Goal: Task Accomplishment & Management: Complete application form

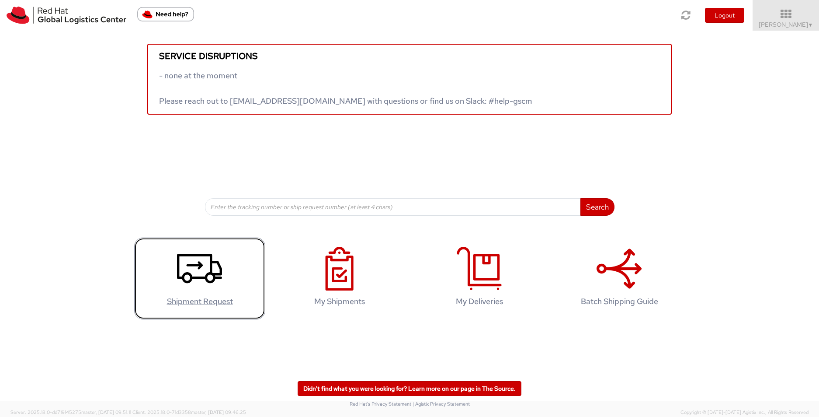
click at [202, 287] on icon at bounding box center [199, 269] width 45 height 44
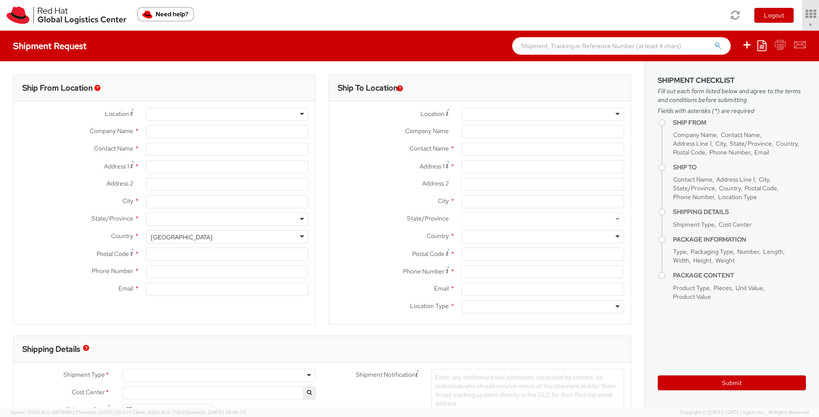
select select "170"
select select
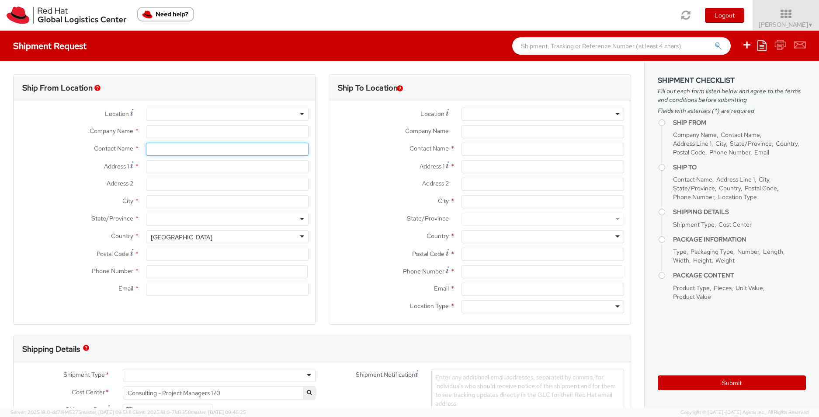
click at [181, 145] on input "text" at bounding box center [227, 149] width 163 height 13
click at [181, 130] on input "Company Name *" at bounding box center [227, 131] width 163 height 13
type input "Red Hat"
type input "[PERSON_NAME]"
type input "lcollard@redhat.com"
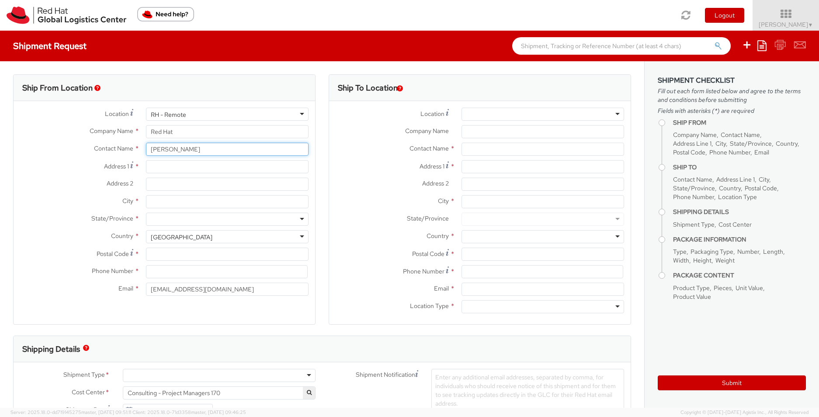
click at [178, 148] on input "[PERSON_NAME]" at bounding box center [227, 149] width 163 height 13
drag, startPoint x: 184, startPoint y: 148, endPoint x: 135, endPoint y: 148, distance: 49.0
click at [135, 148] on div "Contact Name * Liz Collard" at bounding box center [165, 149] width 302 height 13
drag, startPoint x: 187, startPoint y: 151, endPoint x: 145, endPoint y: 153, distance: 42.0
click at [146, 153] on input "Cristina Bran" at bounding box center [227, 149] width 163 height 13
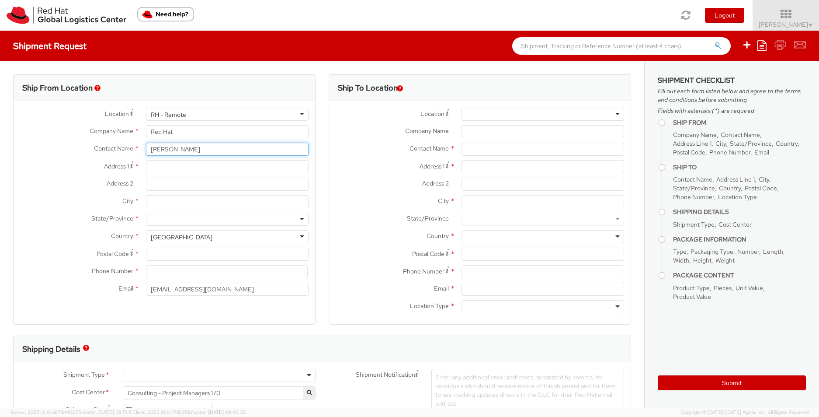
paste input "denburg"
type input "Cristina Brandenburg"
click at [289, 164] on input "Address 1 *" at bounding box center [227, 166] width 163 height 13
paste input "117 Ottawa Drive"
type input "117 Ottawa Drive"
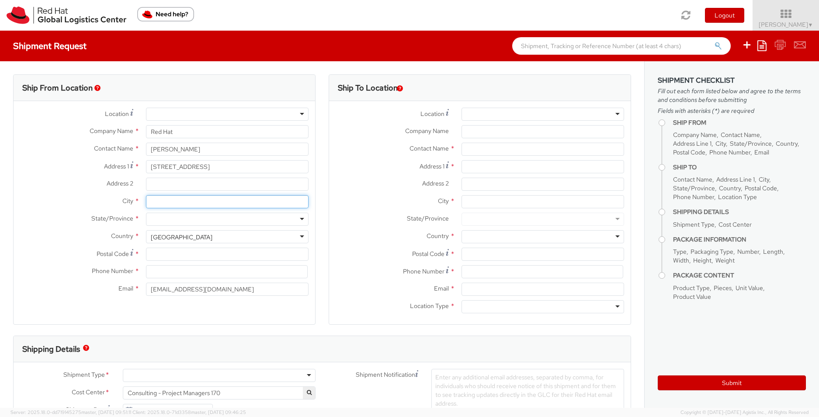
click at [222, 203] on input "City *" at bounding box center [227, 201] width 163 height 13
paste input "Wendell"
type input "Wendell"
click at [204, 216] on div at bounding box center [227, 218] width 163 height 13
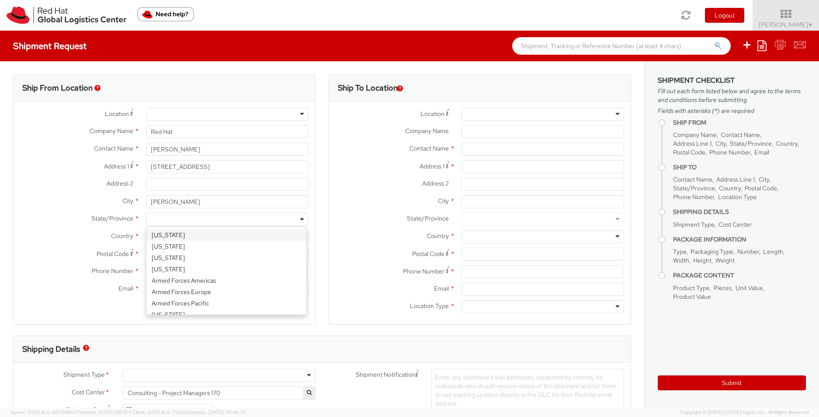
type input "n"
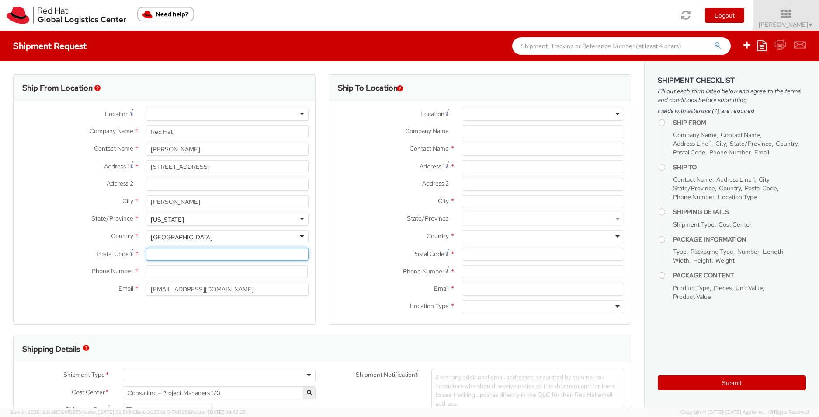
click at [186, 255] on input "Postal Code *" at bounding box center [227, 253] width 163 height 13
paste input "27591"
type input "27591"
click at [197, 275] on input at bounding box center [227, 271] width 162 height 13
paste input "919-746-3774"
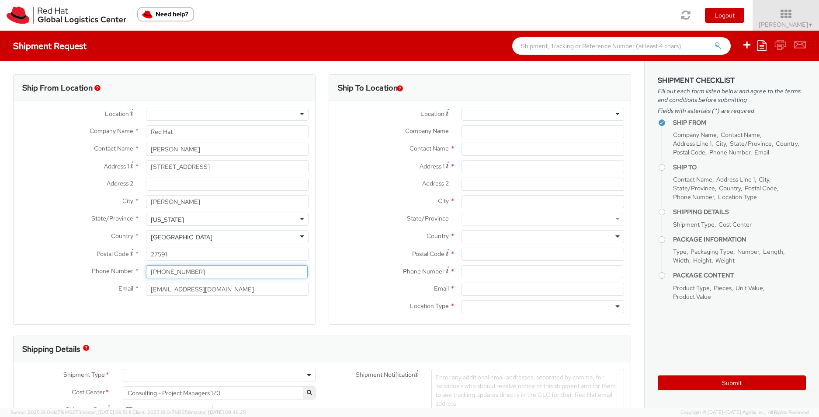
type input "919-746-3774"
click at [217, 287] on input "lcollard@redhat.com" at bounding box center [227, 288] width 163 height 13
drag, startPoint x: 170, startPoint y: 283, endPoint x: 126, endPoint y: 285, distance: 44.6
click at [126, 285] on div "Email * lcollard@redhat.com" at bounding box center [165, 288] width 302 height 13
paste input "cbranden"
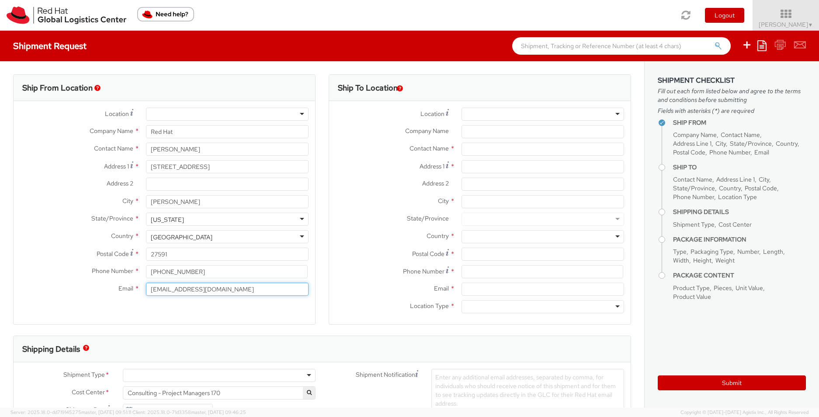
type input "cbranden@redhat.com"
click at [479, 132] on input "Company Name *" at bounding box center [543, 131] width 163 height 13
paste input "General Motors ITIC"
type input "General Motors ITIC"
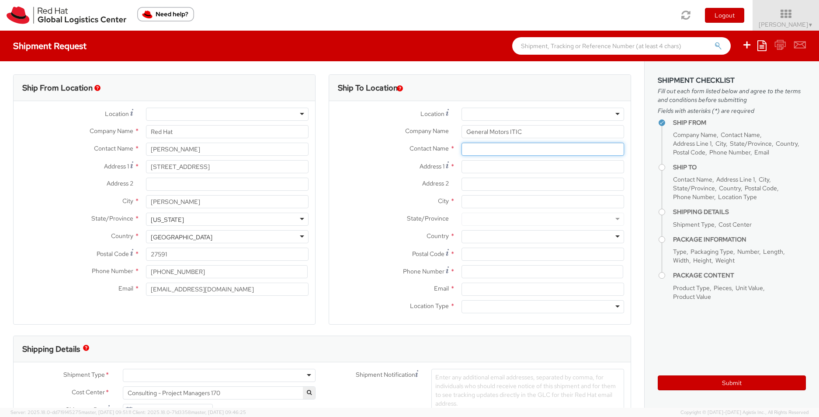
click at [532, 148] on input "text" at bounding box center [543, 149] width 163 height 13
paste input "ATTN: Brad Head (RE: ""
paste input "SZYKBJ"
type input "ATTN: Brad Head (RE: "SZYKBJ")"
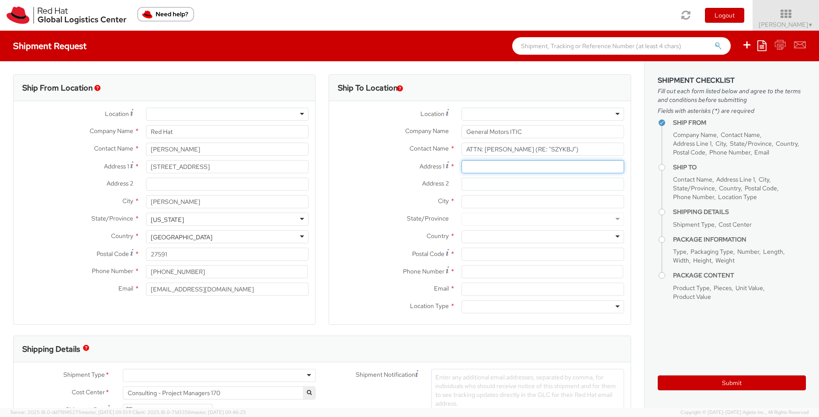
click at [520, 169] on input "Address 1 *" at bounding box center [543, 166] width 163 height 13
paste input "13201 McCallen Pass"
type input "13201 McCallen Pass"
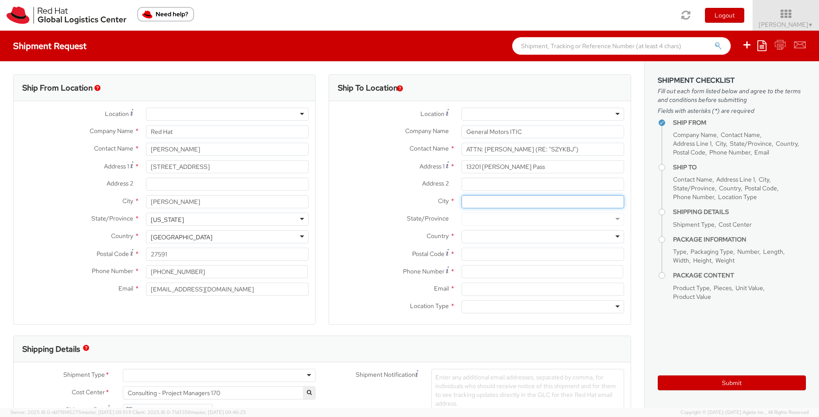
click at [467, 204] on input "City *" at bounding box center [543, 201] width 163 height 13
paste input "Austin"
type input "Austin"
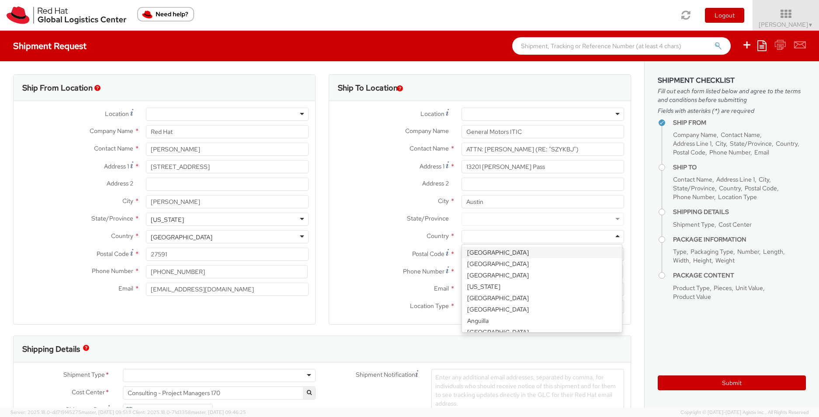
click at [470, 235] on div at bounding box center [543, 236] width 163 height 13
type input "u"
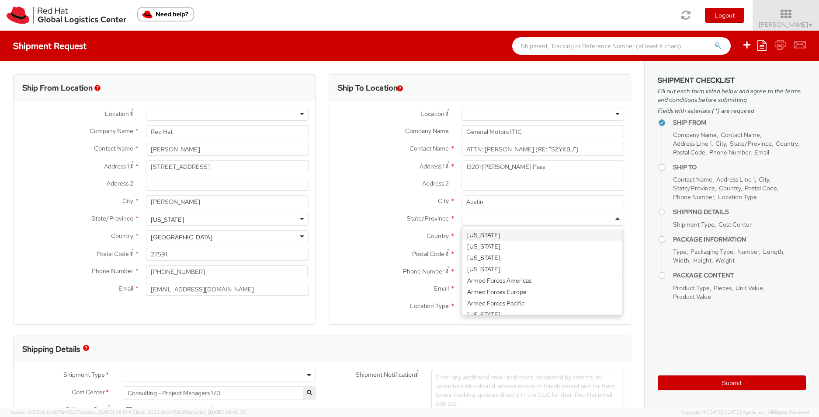
click at [496, 217] on div at bounding box center [543, 218] width 163 height 13
type input "t"
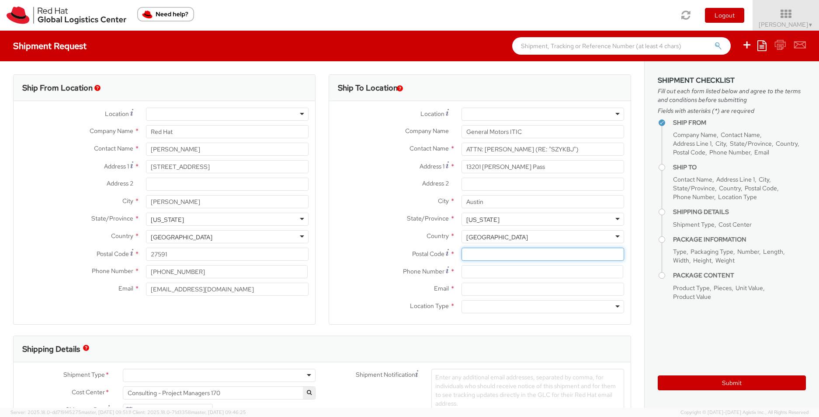
click at [494, 255] on input "Postal Code *" at bounding box center [543, 253] width 163 height 13
paste input "78753"
type input "78753"
click at [500, 273] on input at bounding box center [543, 271] width 162 height 13
paste input "737-703-9947"
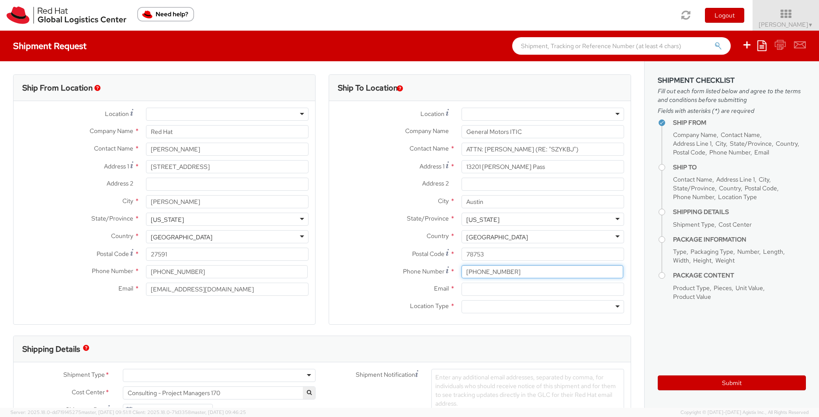
type input "737-703-9947"
click at [545, 289] on input "Email *" at bounding box center [543, 288] width 163 height 13
paste input "bradley.head@gm.com"
type input "bradley.head@gm.com"
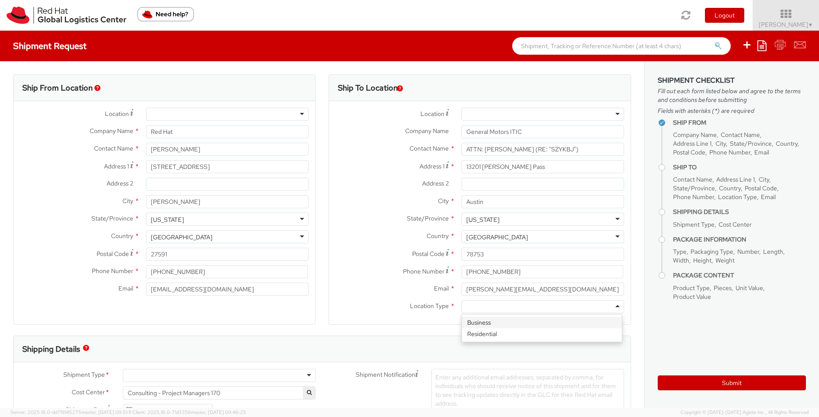
click at [553, 310] on div at bounding box center [543, 306] width 163 height 13
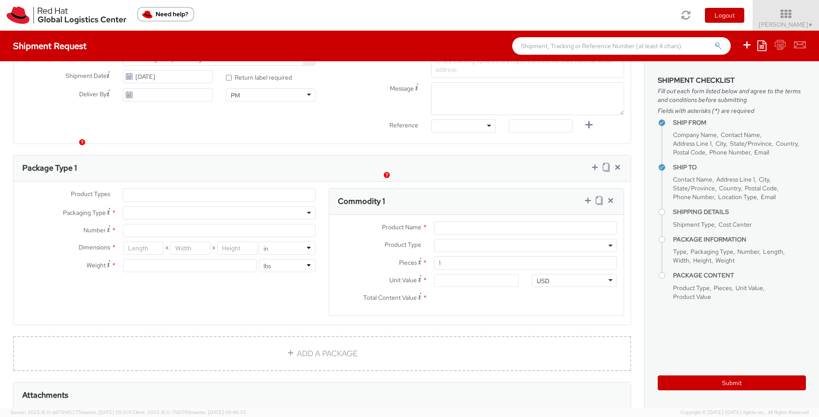
scroll to position [364, 0]
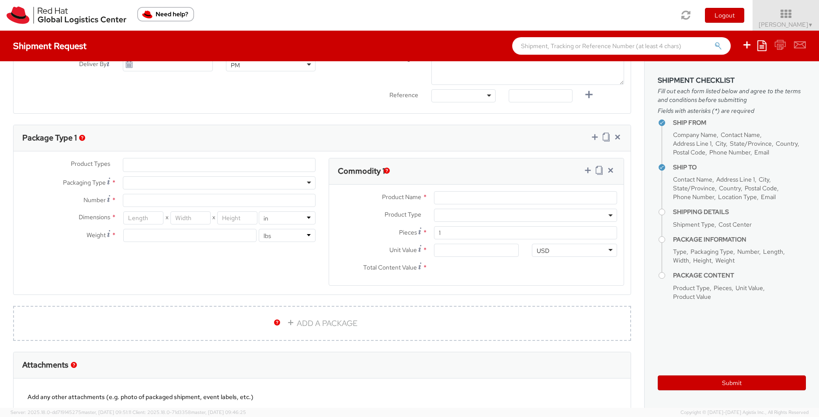
click at [240, 190] on div "Product Types * Documents Docking Station Laptop Monitor Other Hardware Server …" at bounding box center [168, 204] width 309 height 93
click at [239, 187] on div at bounding box center [219, 182] width 193 height 13
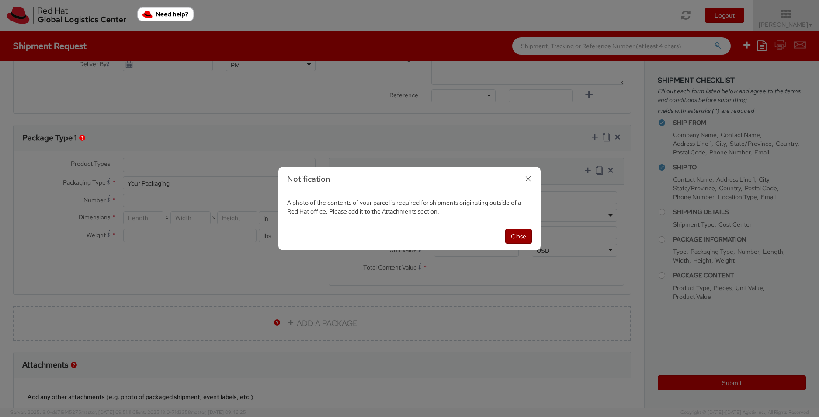
click at [525, 238] on button "Close" at bounding box center [518, 236] width 27 height 15
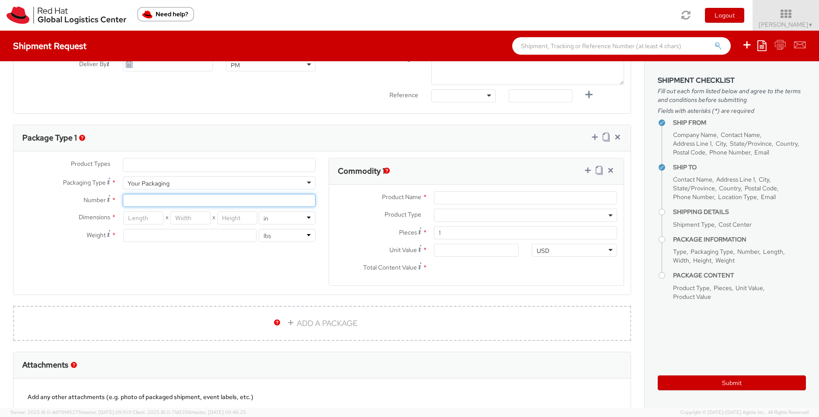
click at [233, 204] on input "Number *" at bounding box center [219, 200] width 193 height 13
type input "1"
click at [134, 217] on input "number" at bounding box center [143, 217] width 40 height 13
type input "19.75"
type input "12.5"
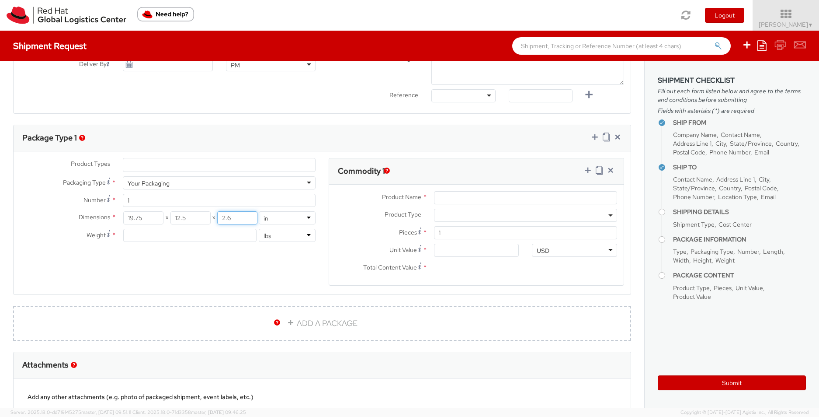
type input "2.6"
click at [216, 234] on input "number" at bounding box center [189, 235] width 133 height 13
type input "5"
click at [460, 199] on input "Product Name *" at bounding box center [525, 197] width 183 height 13
type input "laptop"
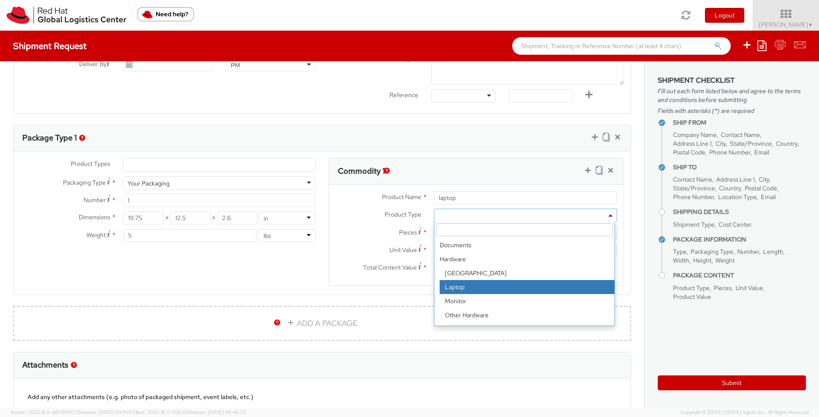
select select "LAPTOP"
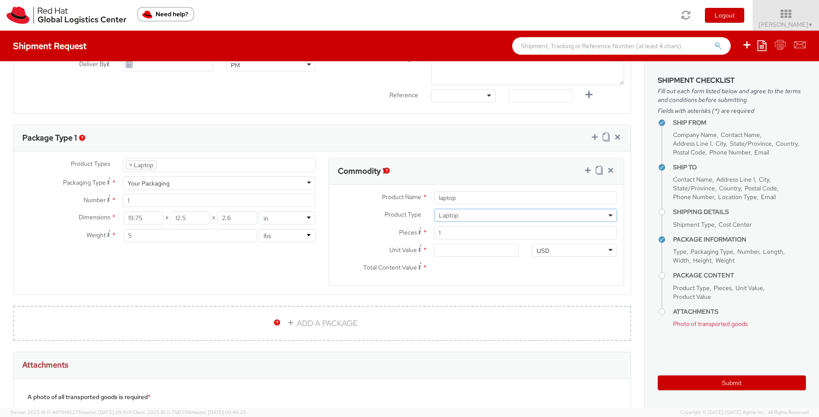
scroll to position [25, 0]
click at [448, 247] on input "Unit Value *" at bounding box center [476, 249] width 85 height 13
type input "1.00"
type input "10.00"
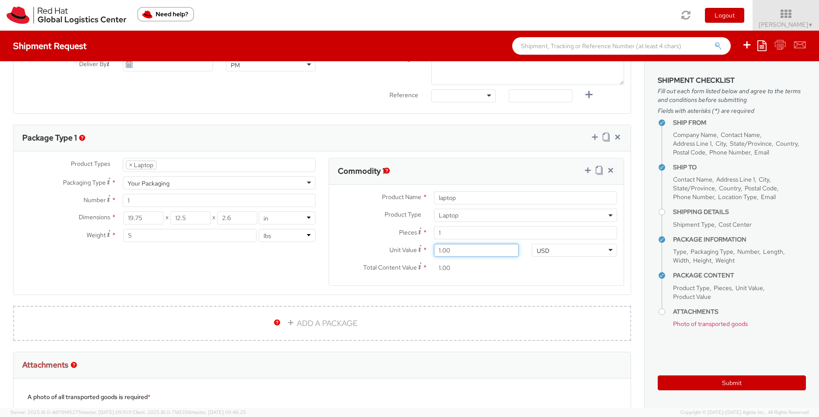
type input "10.00"
type input "100.00"
type input "1,000.00"
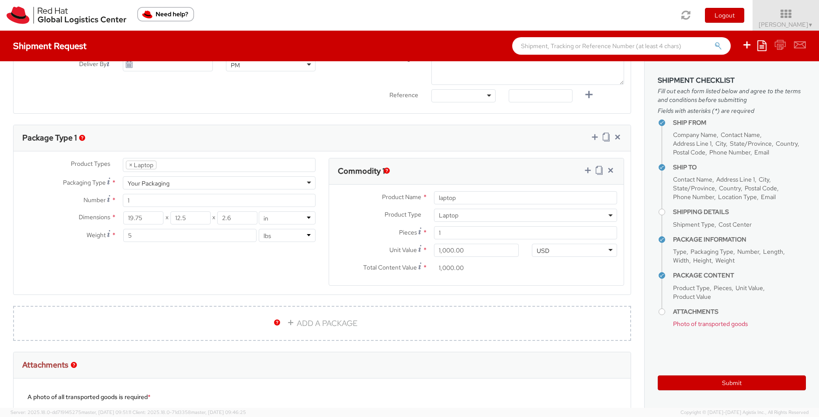
click at [498, 285] on div "Product Name * laptop Product Type * Documents Docking Station Laptop Monitor O…" at bounding box center [476, 234] width 295 height 101
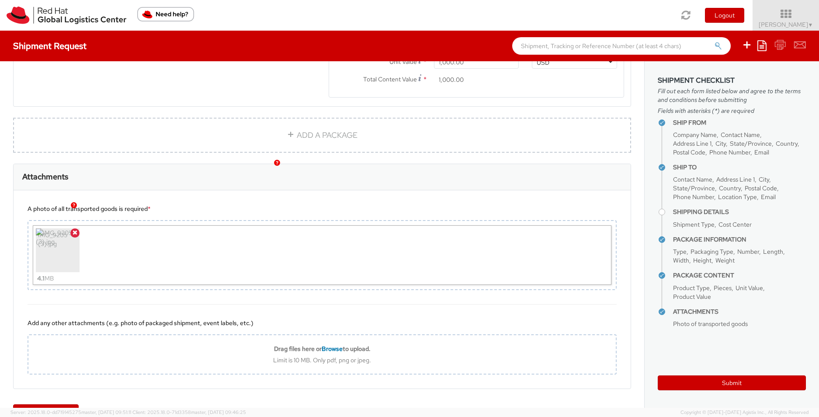
scroll to position [579, 0]
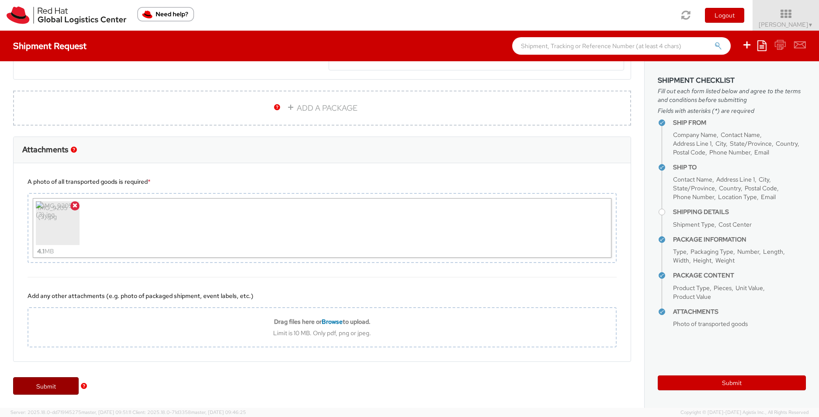
click at [57, 392] on link "Submit" at bounding box center [46, 385] width 66 height 17
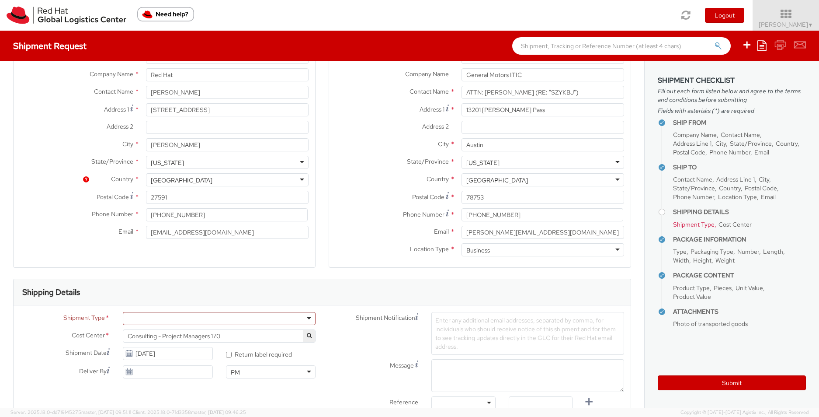
scroll to position [178, 0]
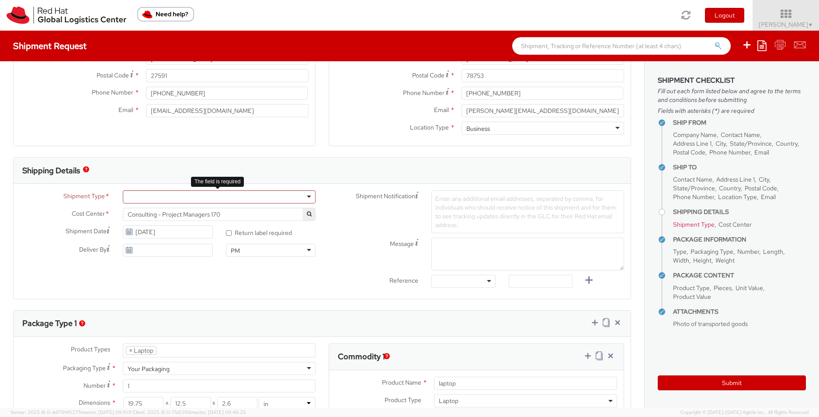
click at [305, 198] on div at bounding box center [219, 196] width 193 height 13
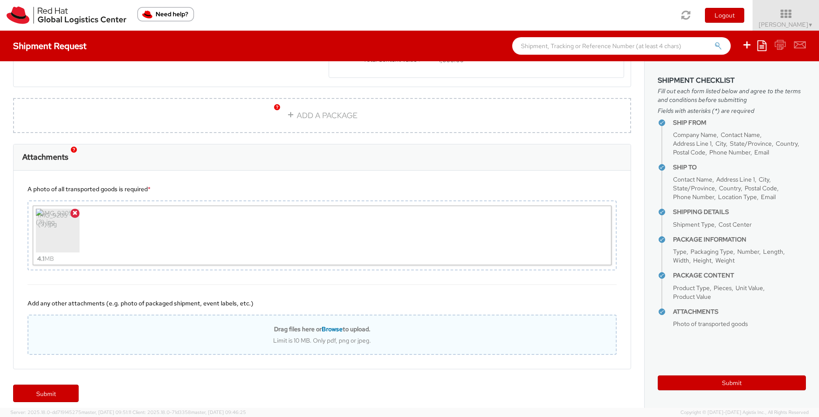
scroll to position [579, 0]
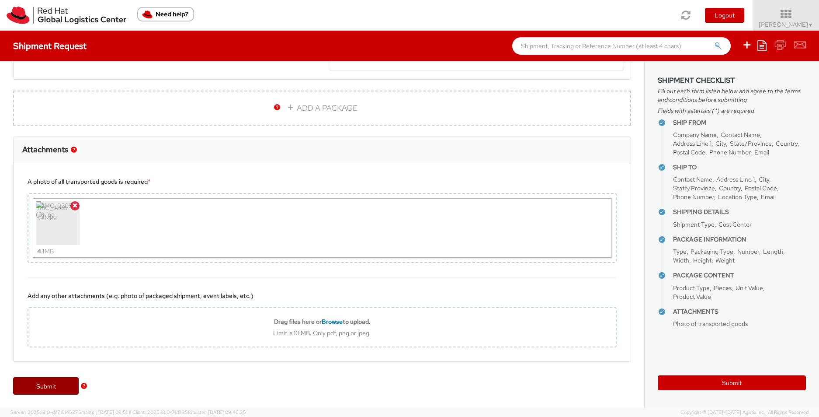
click at [48, 385] on link "Submit" at bounding box center [46, 385] width 66 height 17
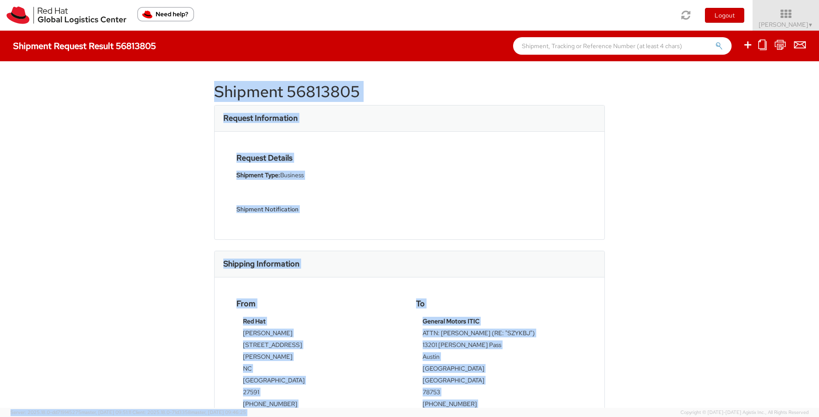
scroll to position [256, 0]
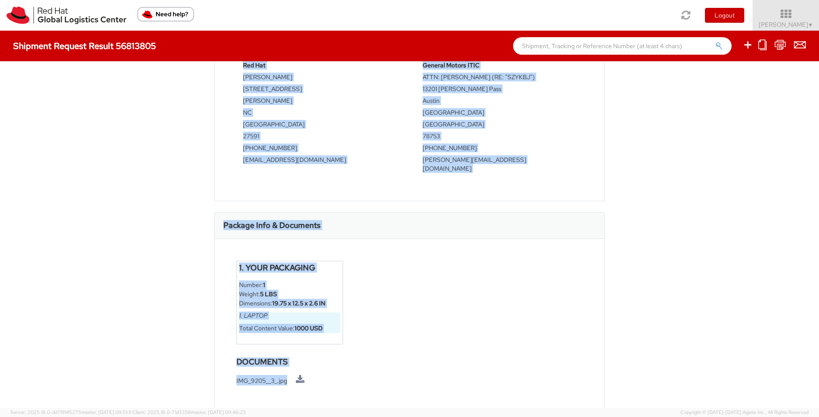
drag, startPoint x: 214, startPoint y: 90, endPoint x: 492, endPoint y: 386, distance: 406.1
copy div "Shipment 56813805 Request Information Request Details Shipment Type: Business S…"
